Goal: Transaction & Acquisition: Purchase product/service

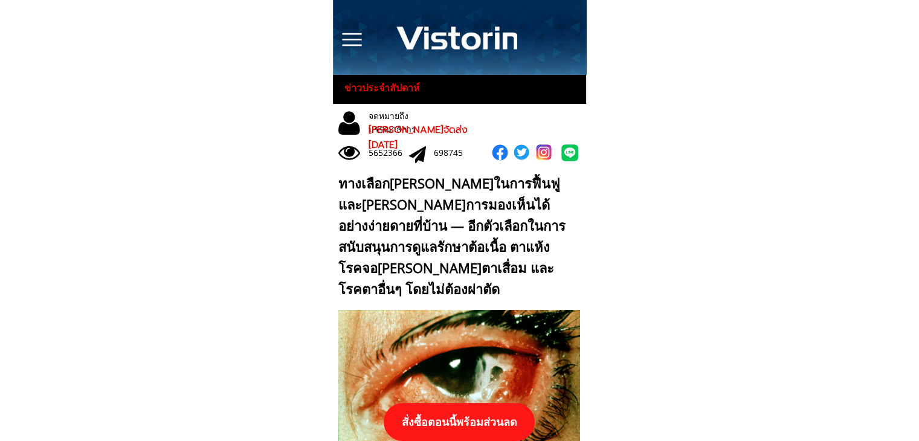
click at [500, 422] on p "สั่งซื้อตอนนี้พร้อมส่วนลด" at bounding box center [459, 422] width 151 height 38
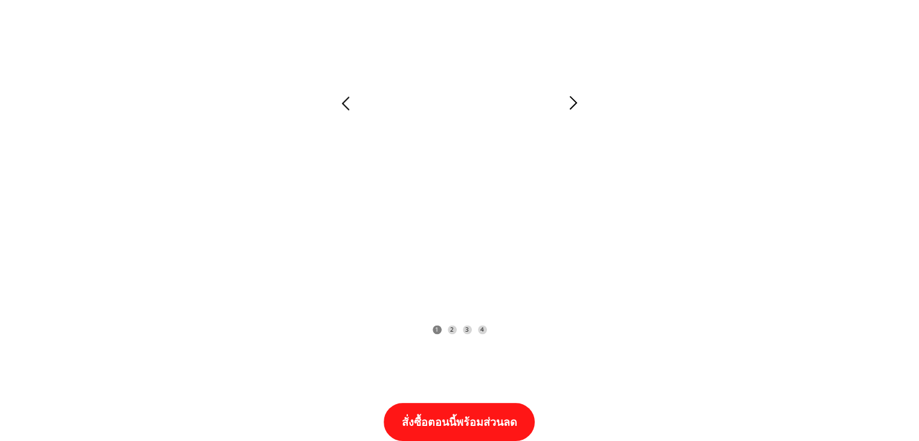
scroll to position [12547, 0]
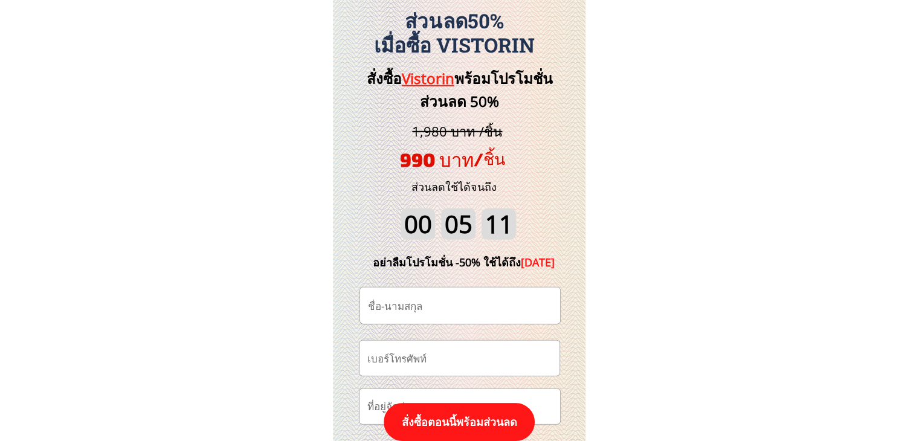
click at [466, 363] on input "tel" at bounding box center [459, 358] width 190 height 34
paste input "0917761961"
type input "0917761961"
click at [457, 300] on input "text" at bounding box center [460, 306] width 190 height 36
paste input "จ่าหญิง [PERSON_NAME]"
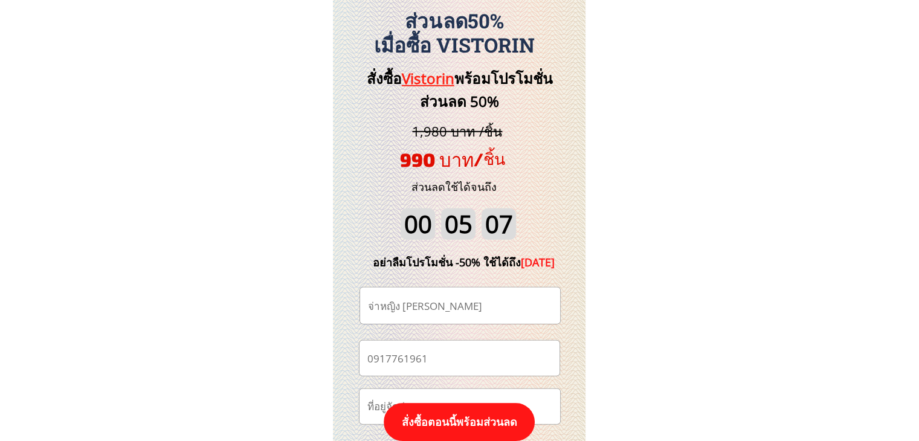
type input "จ่าหญิง [PERSON_NAME]"
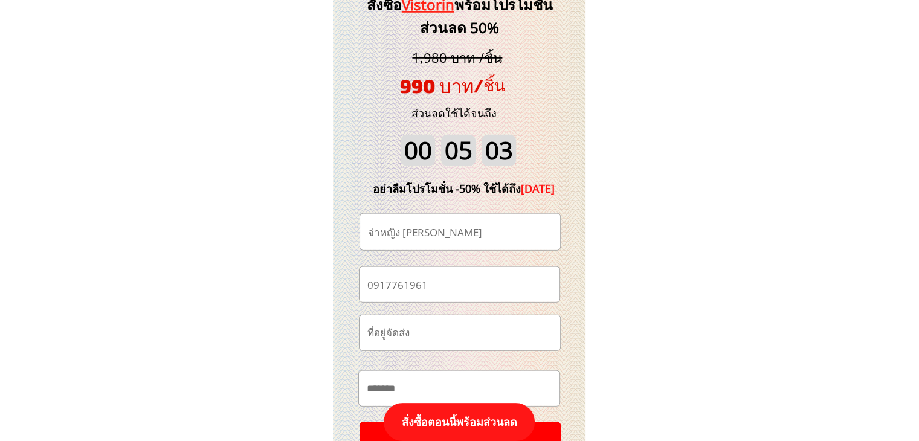
scroll to position [12668, 0]
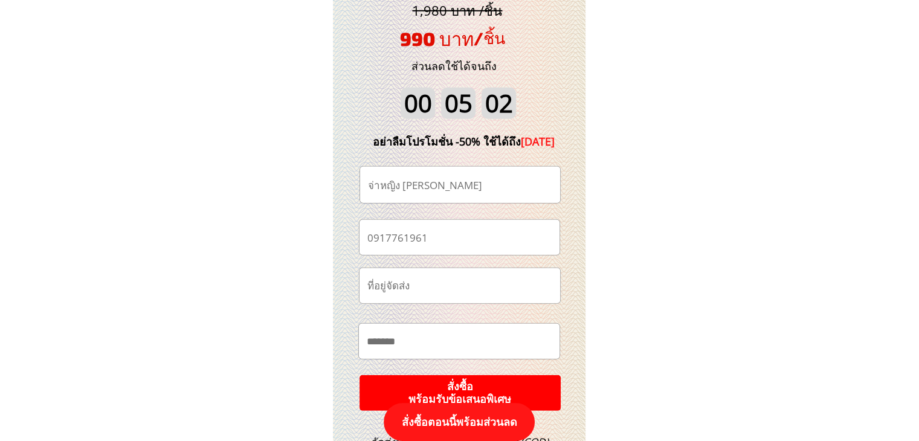
click at [492, 335] on input "text" at bounding box center [459, 341] width 191 height 34
paste input "**********"
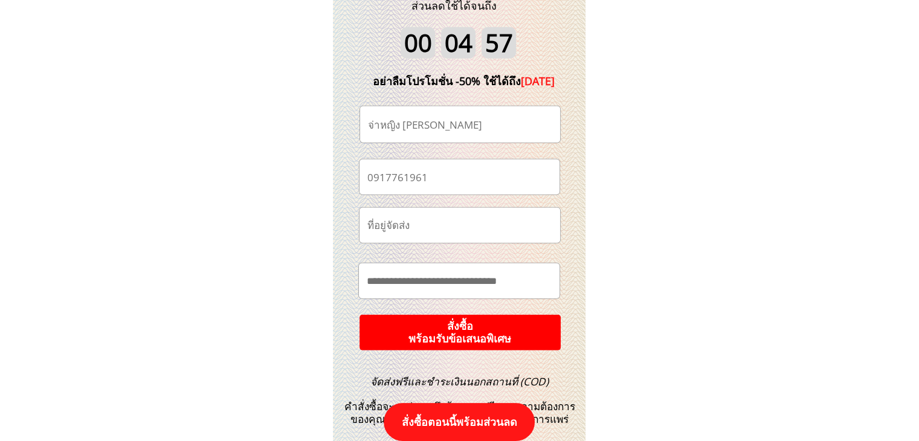
type input "**********"
click at [543, 320] on p "สั่งซื้อ พร้อมรับข้อเสนอพิเศษ" at bounding box center [460, 332] width 217 height 39
